Goal: Information Seeking & Learning: Find specific fact

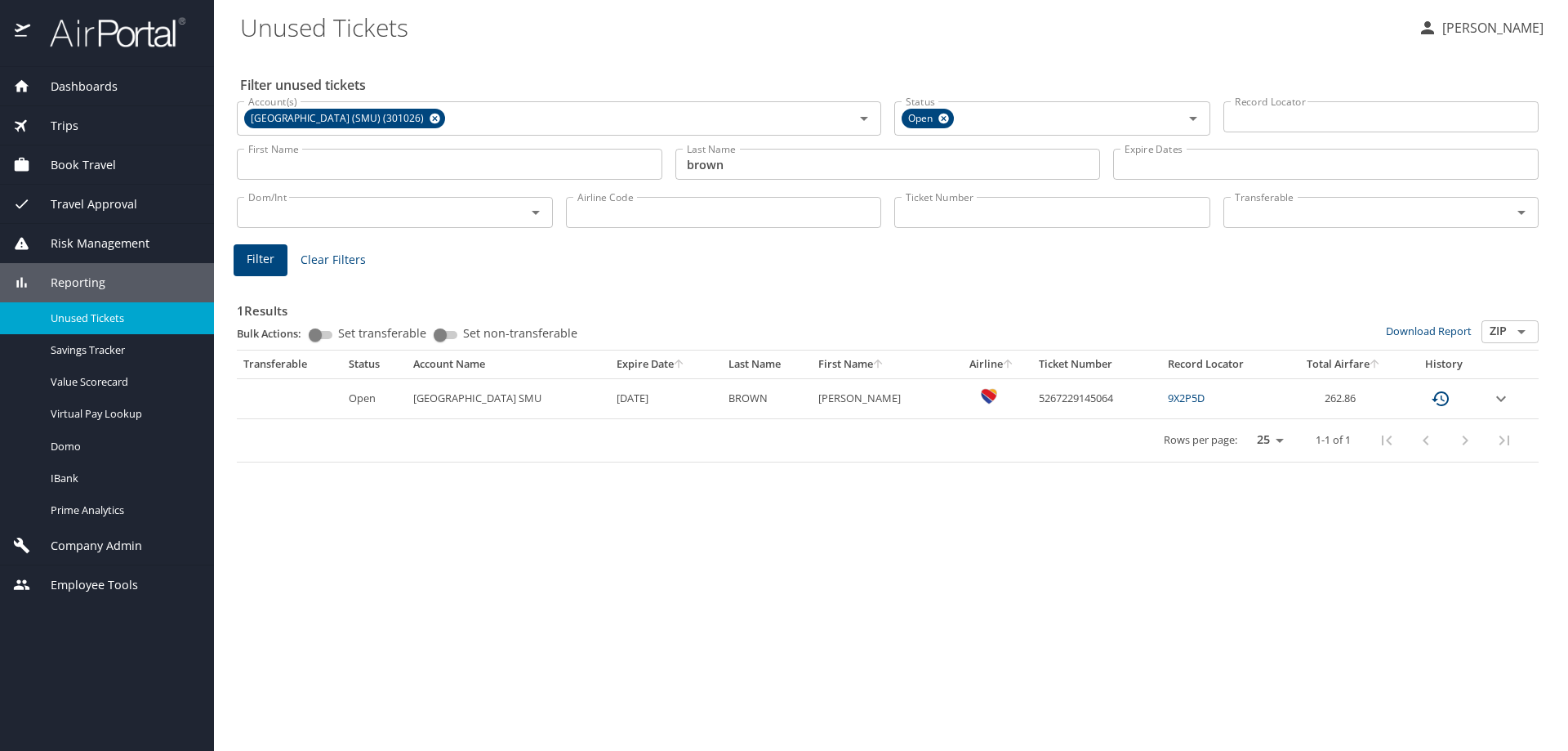
drag, startPoint x: 979, startPoint y: 414, endPoint x: 1001, endPoint y: 405, distance: 23.8
click at [981, 414] on td "custom pagination table" at bounding box center [992, 398] width 80 height 40
click at [1061, 399] on td "5267229145064" at bounding box center [1097, 398] width 129 height 40
drag, startPoint x: 1140, startPoint y: 389, endPoint x: 1064, endPoint y: 397, distance: 76.4
click at [1135, 389] on td "5267229145064" at bounding box center [1097, 398] width 129 height 40
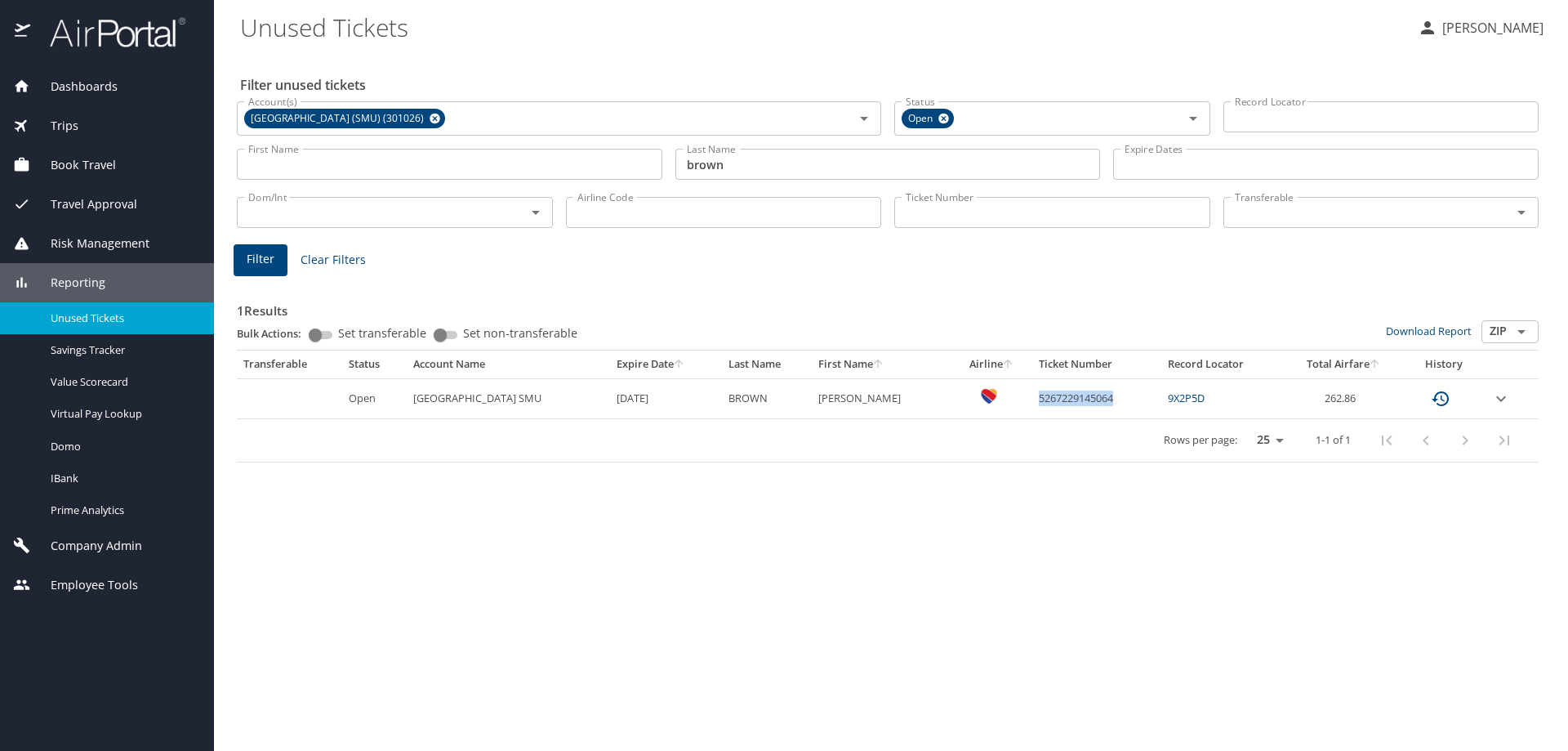
drag, startPoint x: 1057, startPoint y: 401, endPoint x: 1144, endPoint y: 398, distance: 87.1
click at [1144, 398] on td "5267229145064" at bounding box center [1097, 398] width 129 height 40
copy td "5267229145064"
